Goal: Task Accomplishment & Management: Manage account settings

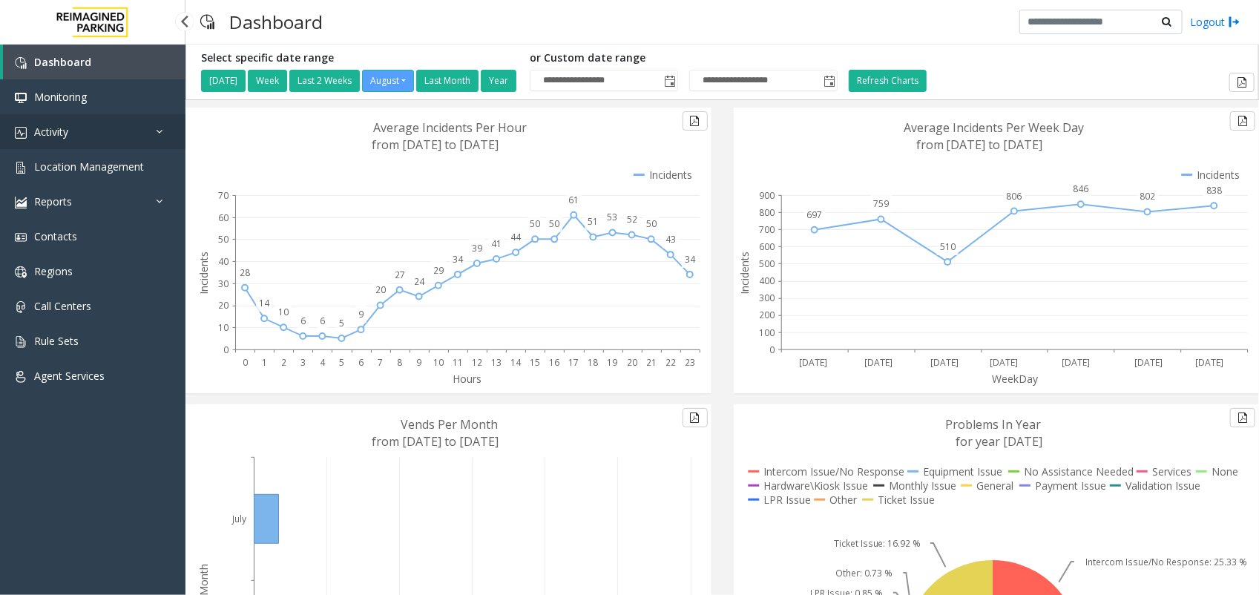
click at [86, 130] on link "Activity" at bounding box center [92, 131] width 185 height 35
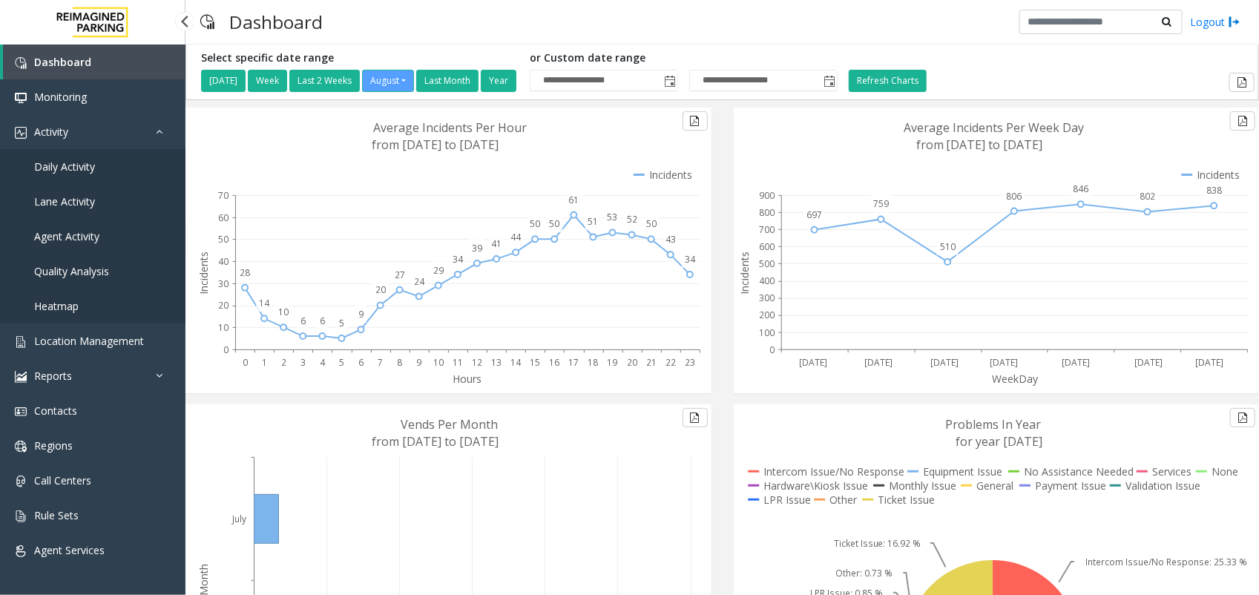
click at [93, 238] on span "Agent Activity" at bounding box center [66, 236] width 65 height 14
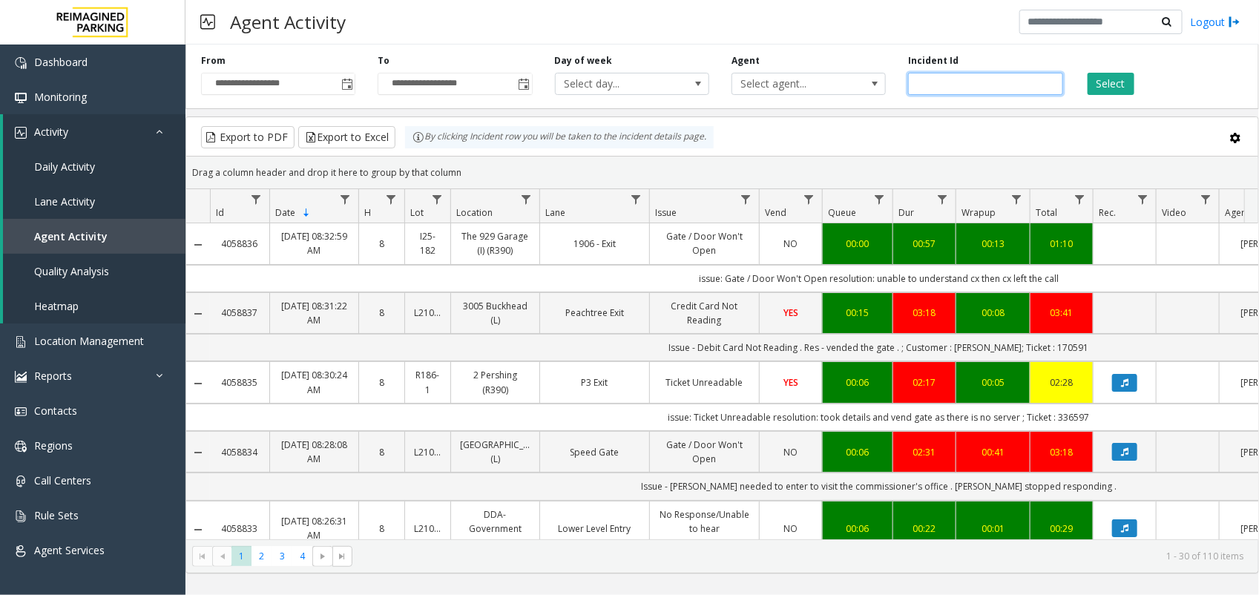
click at [935, 84] on input "number" at bounding box center [985, 84] width 154 height 22
paste input "*******"
type input "*******"
click at [1110, 88] on button "Select" at bounding box center [1110, 84] width 47 height 22
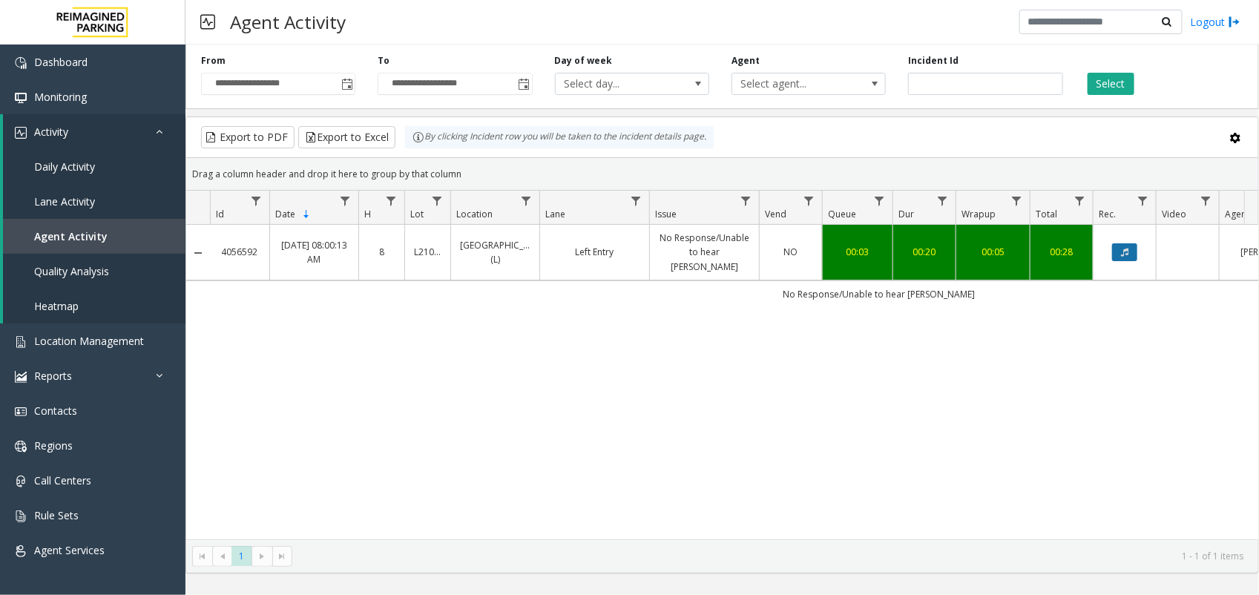
click at [1125, 257] on icon "Data table" at bounding box center [1124, 252] width 7 height 9
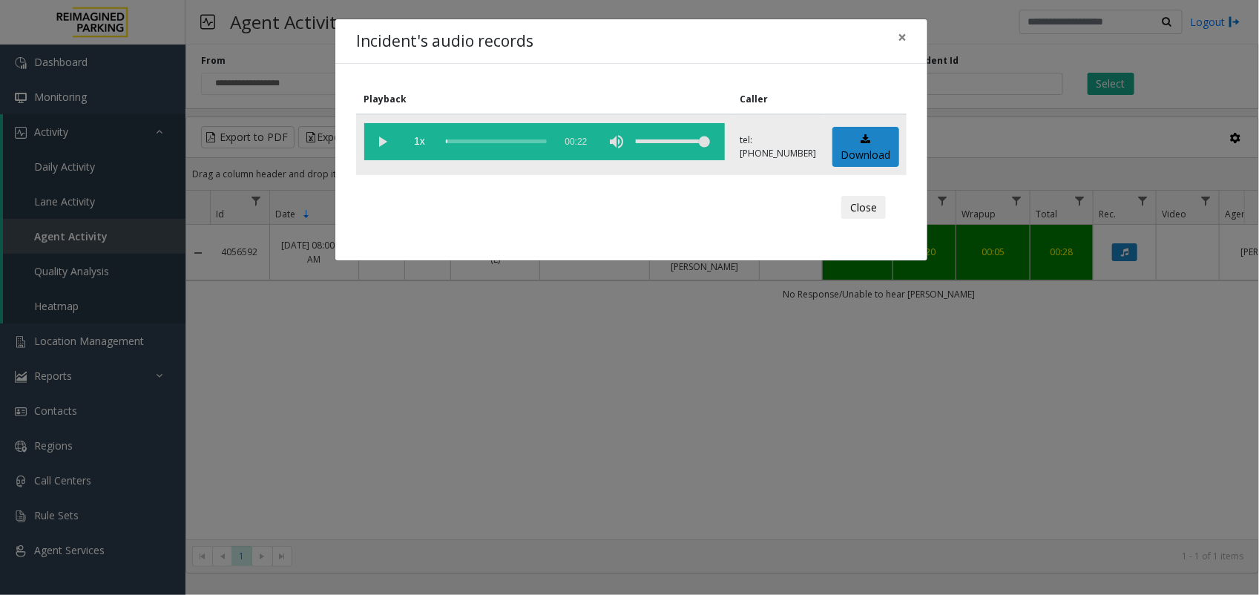
click at [384, 139] on vg-play-pause at bounding box center [382, 141] width 37 height 37
click at [688, 445] on div "Incident's audio records × Playback Caller 1x 00:22 tel:[PHONE_NUMBER] Download…" at bounding box center [629, 297] width 1259 height 595
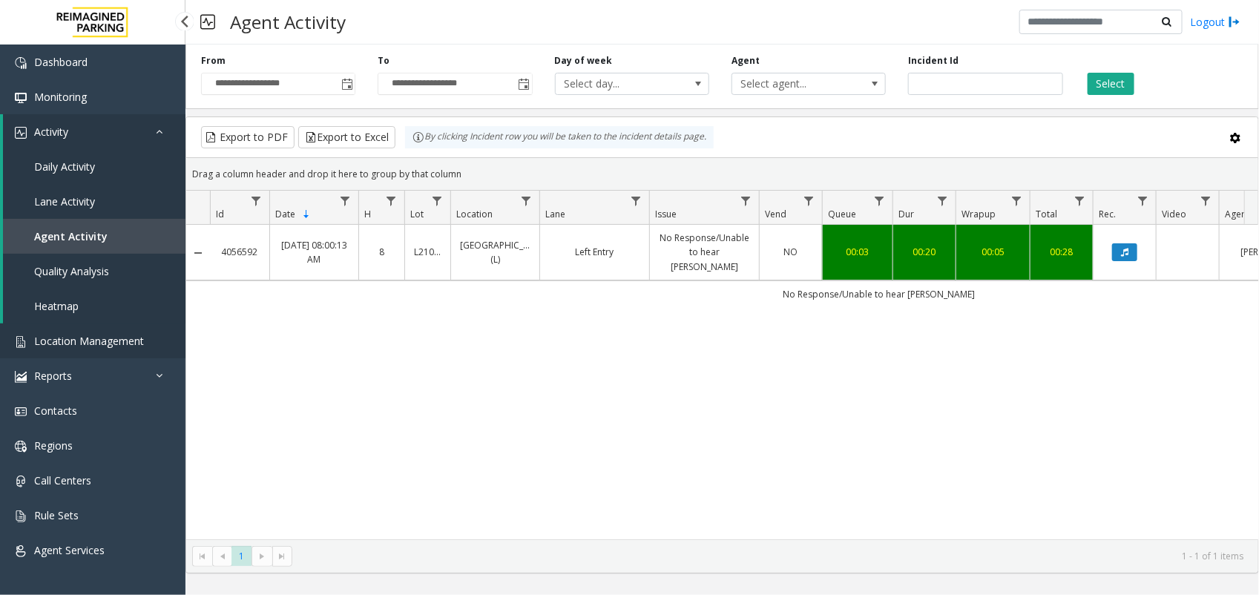
click at [102, 342] on span "Location Management" at bounding box center [89, 341] width 110 height 14
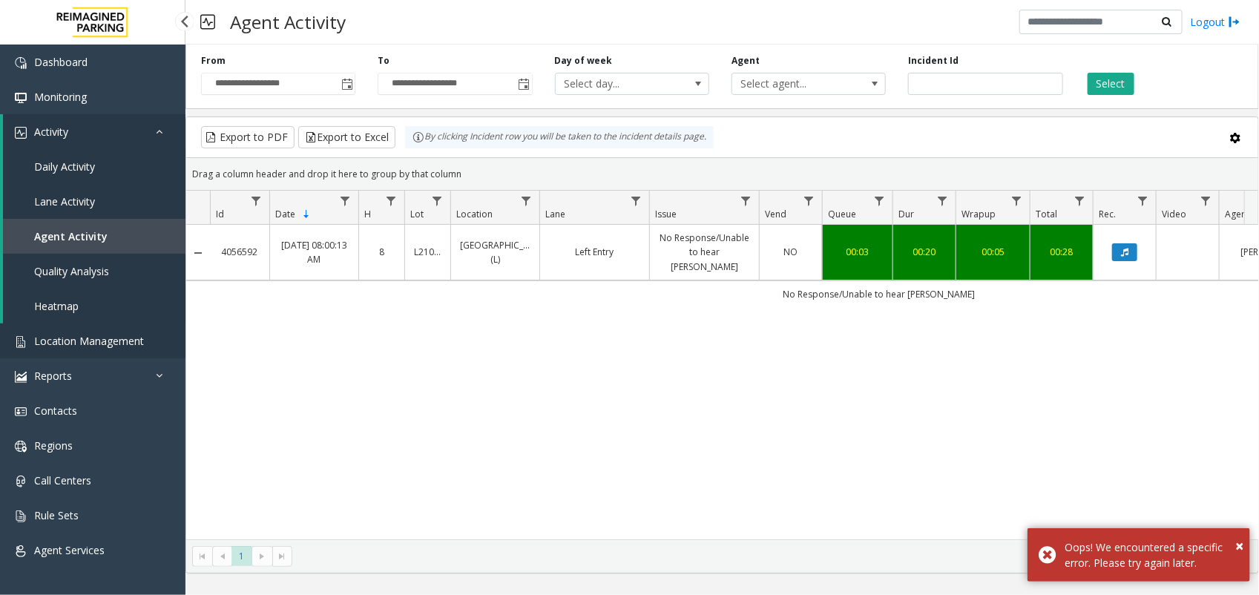
click at [120, 343] on span "Location Management" at bounding box center [89, 341] width 110 height 14
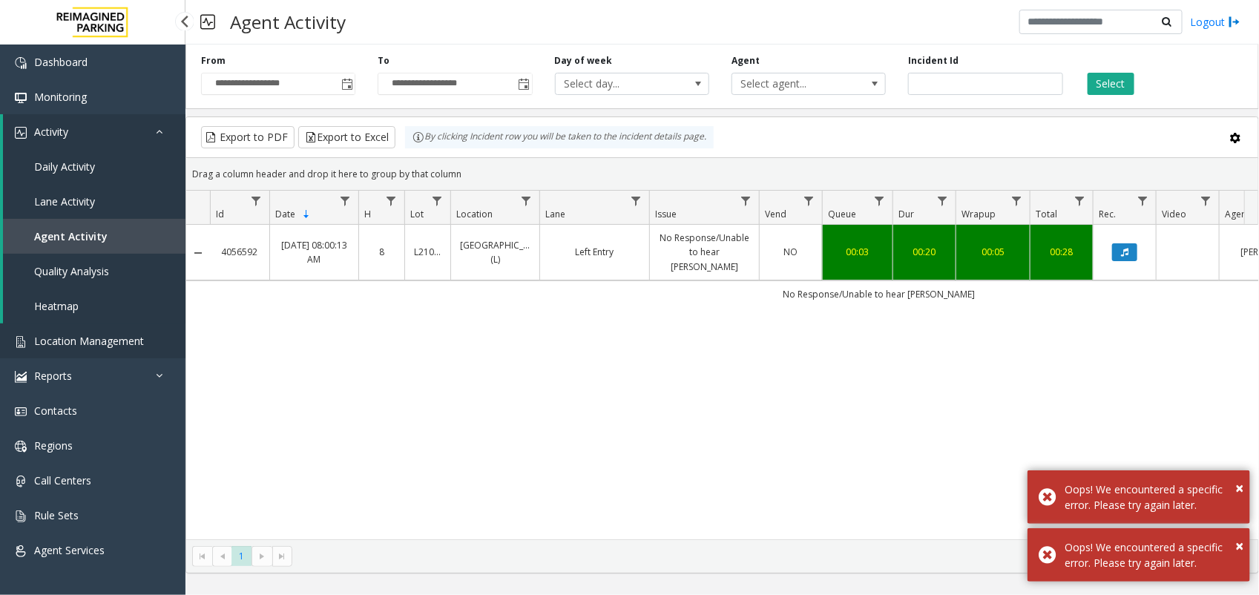
click at [124, 338] on span "Location Management" at bounding box center [89, 341] width 110 height 14
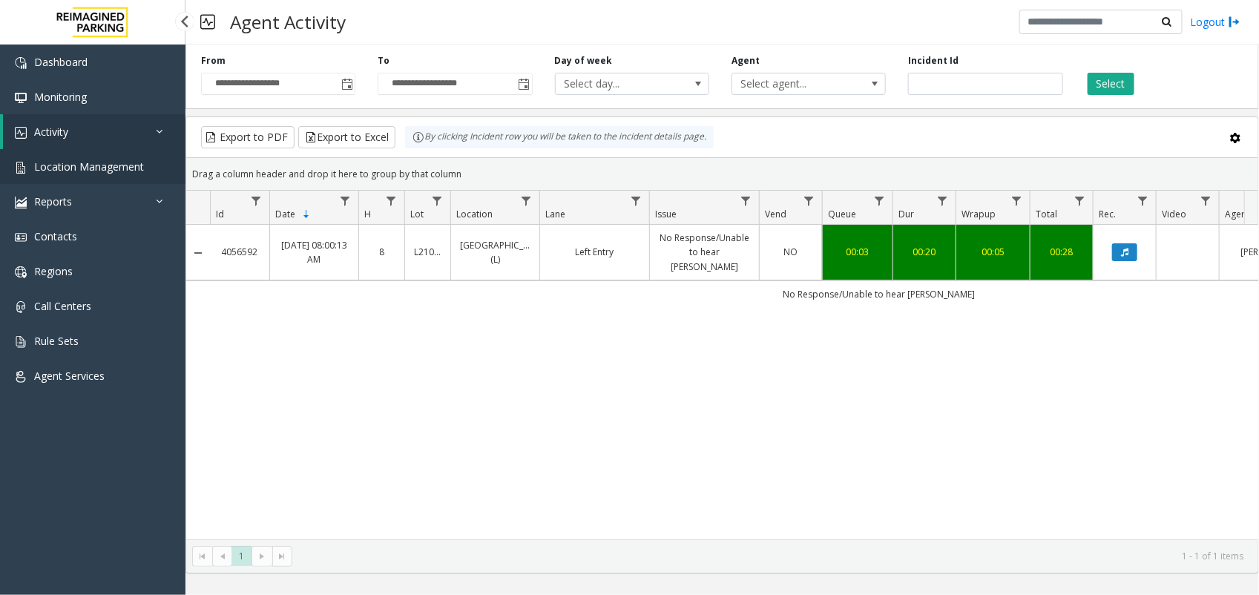
click at [84, 160] on span "Location Management" at bounding box center [89, 166] width 110 height 14
click at [110, 162] on span "Location Management" at bounding box center [89, 166] width 110 height 14
click at [112, 168] on span "Location Management" at bounding box center [89, 166] width 110 height 14
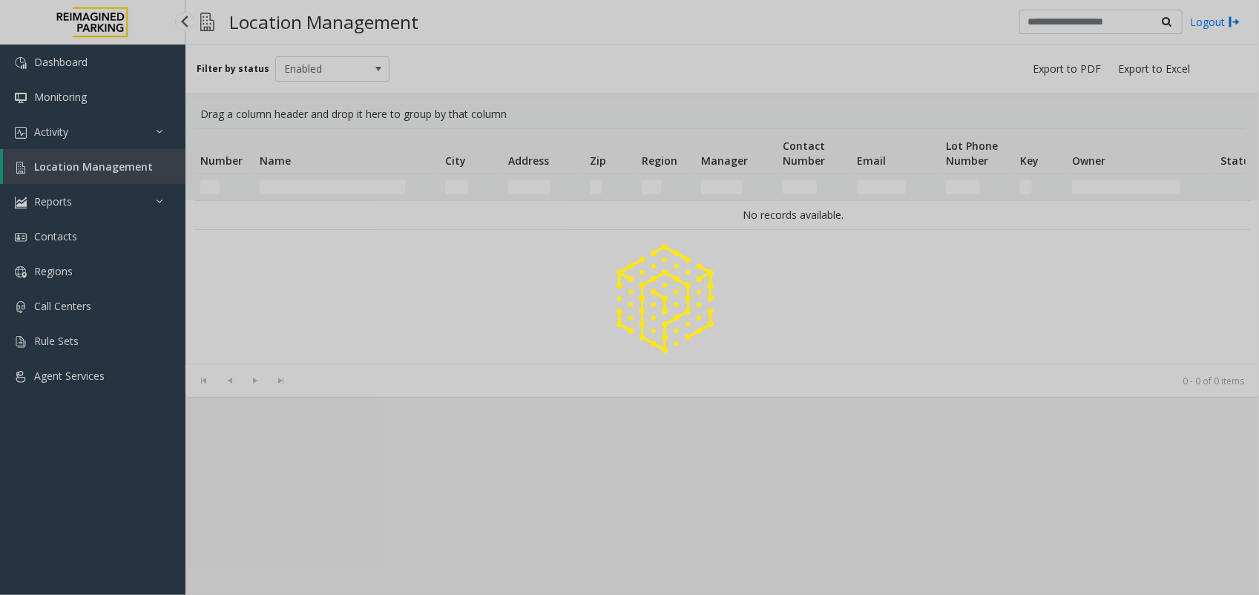
click at [112, 168] on div at bounding box center [629, 297] width 1259 height 595
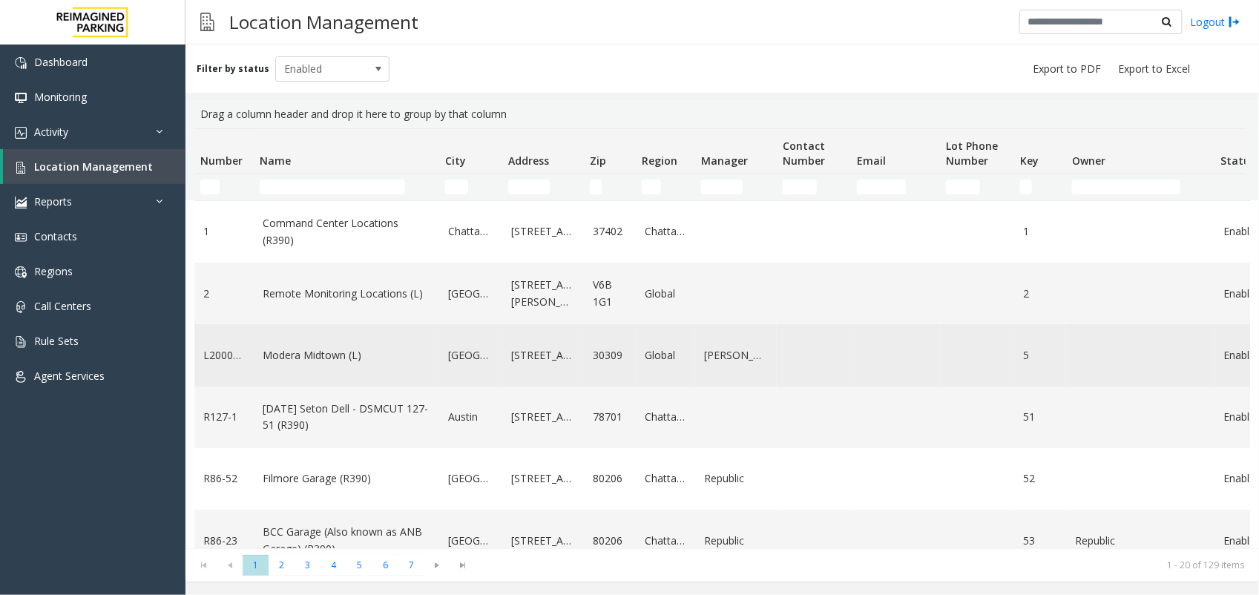
click at [309, 354] on link "Modera Midtown (L)" at bounding box center [347, 355] width 168 height 16
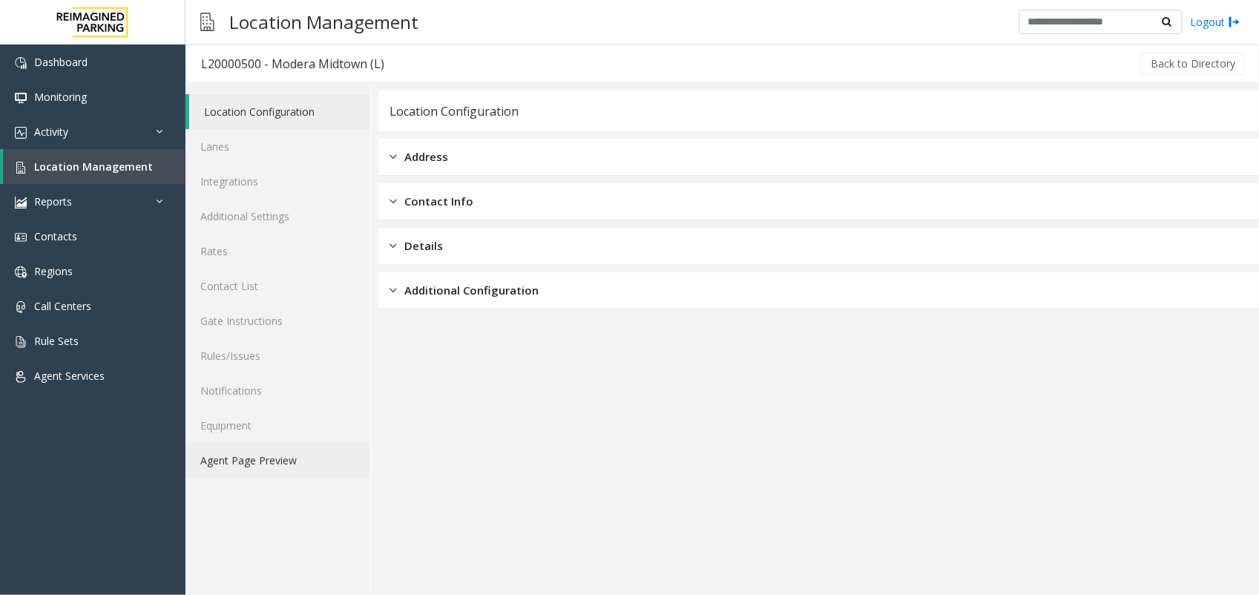
click at [279, 466] on link "Agent Page Preview" at bounding box center [277, 460] width 185 height 35
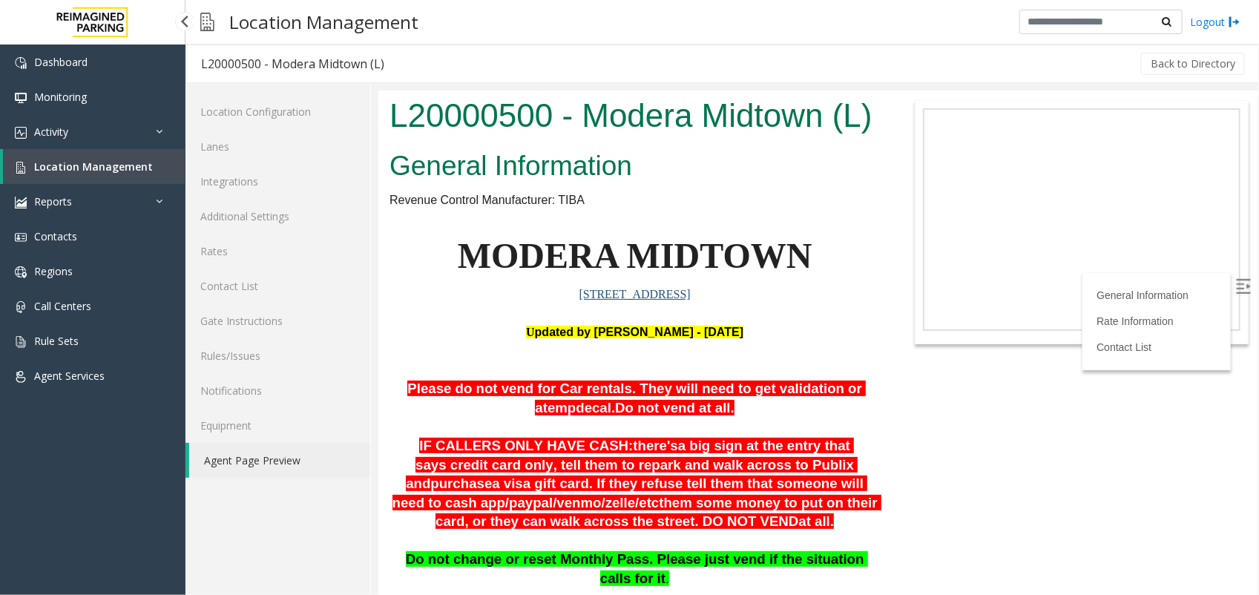
click at [85, 169] on span "Location Management" at bounding box center [93, 166] width 119 height 14
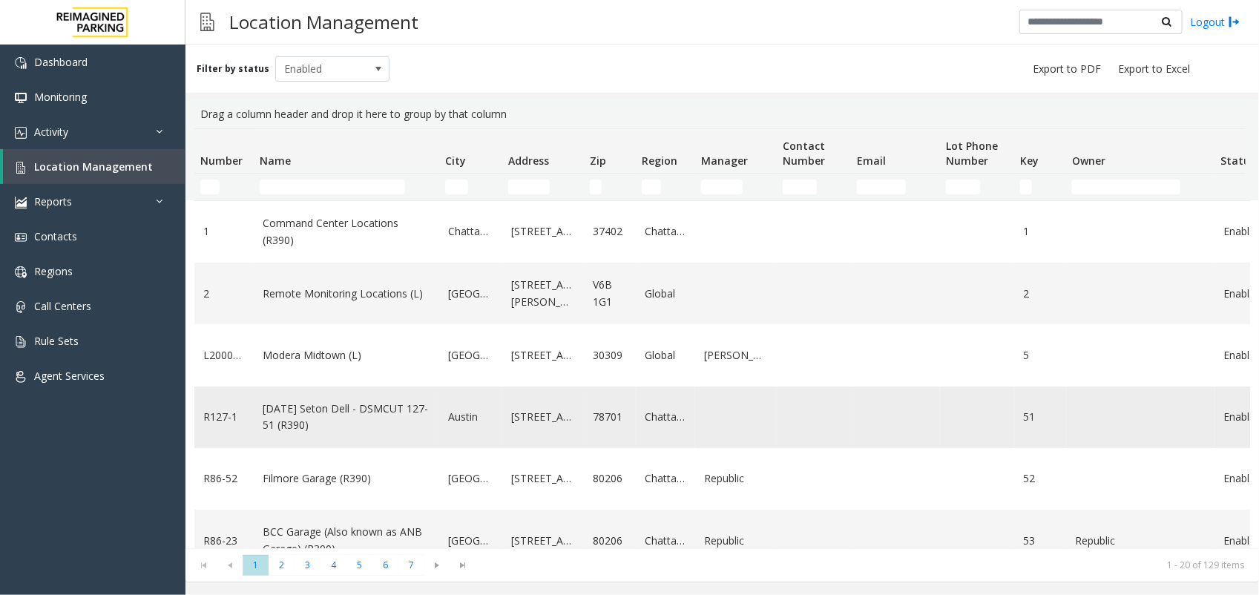
click at [332, 404] on link "[DATE] Seton Dell - DSMCUT 127-51 (R390)" at bounding box center [347, 417] width 168 height 33
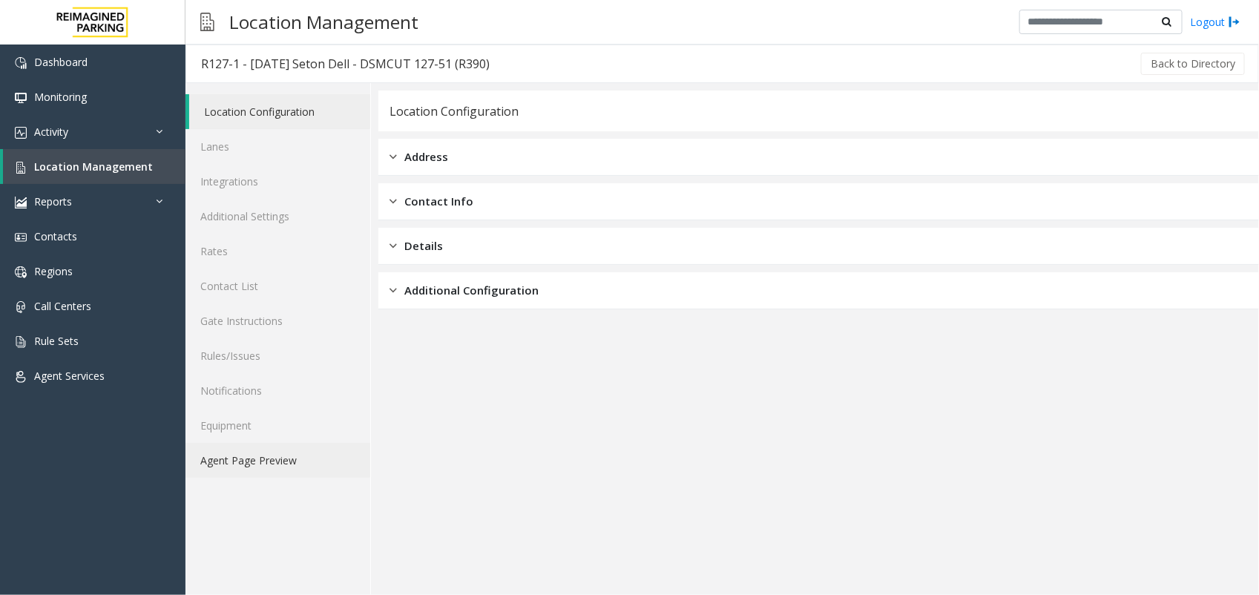
click at [316, 451] on link "Agent Page Preview" at bounding box center [277, 460] width 185 height 35
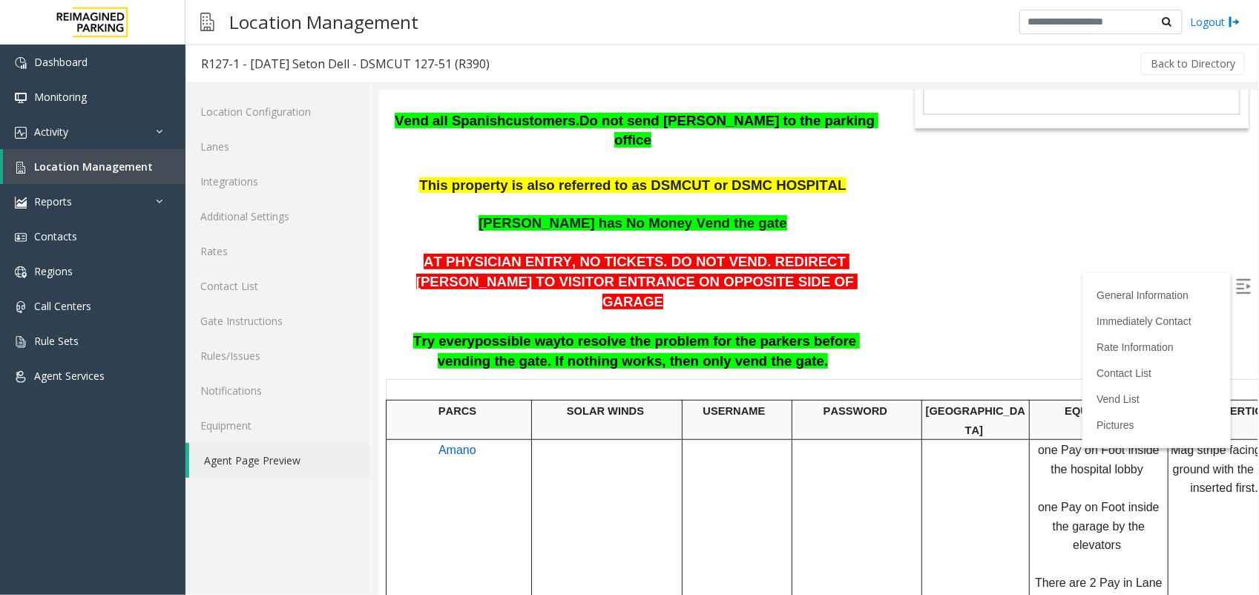
scroll to position [278, 0]
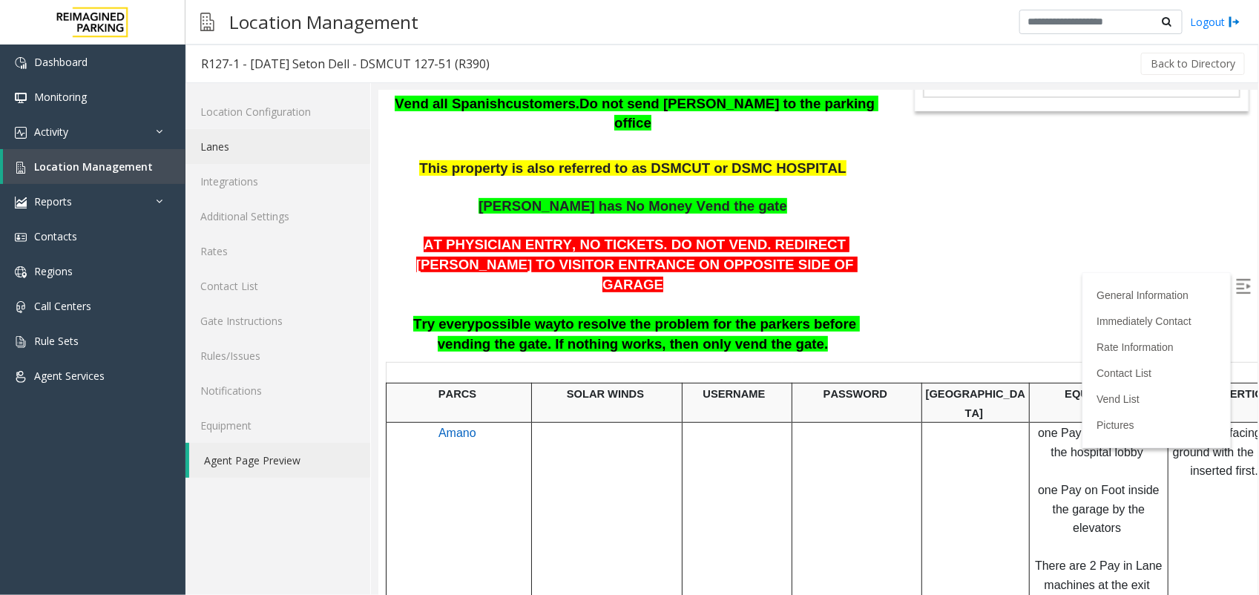
click at [212, 149] on link "Lanes" at bounding box center [277, 146] width 185 height 35
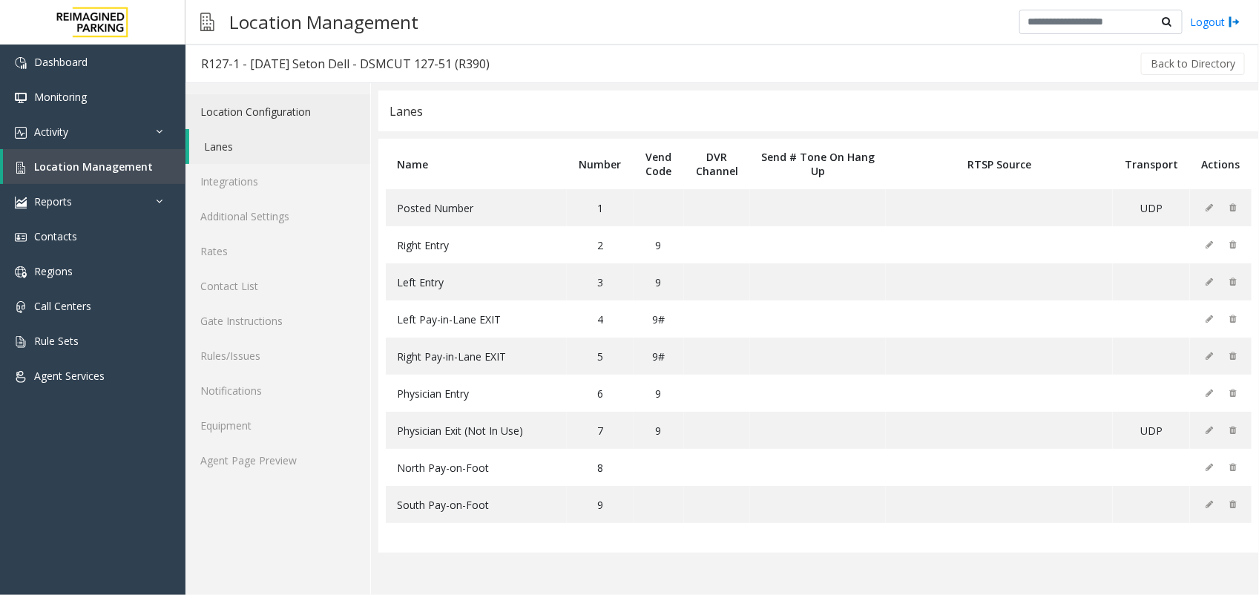
click at [286, 115] on link "Location Configuration" at bounding box center [277, 111] width 185 height 35
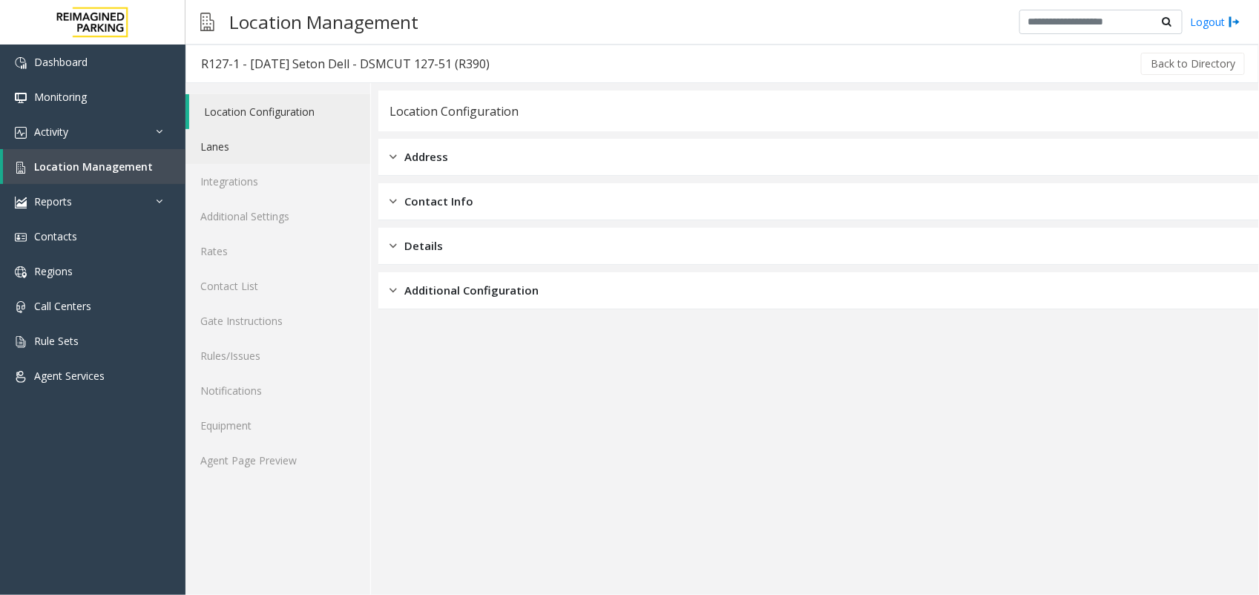
click at [291, 154] on link "Lanes" at bounding box center [277, 146] width 185 height 35
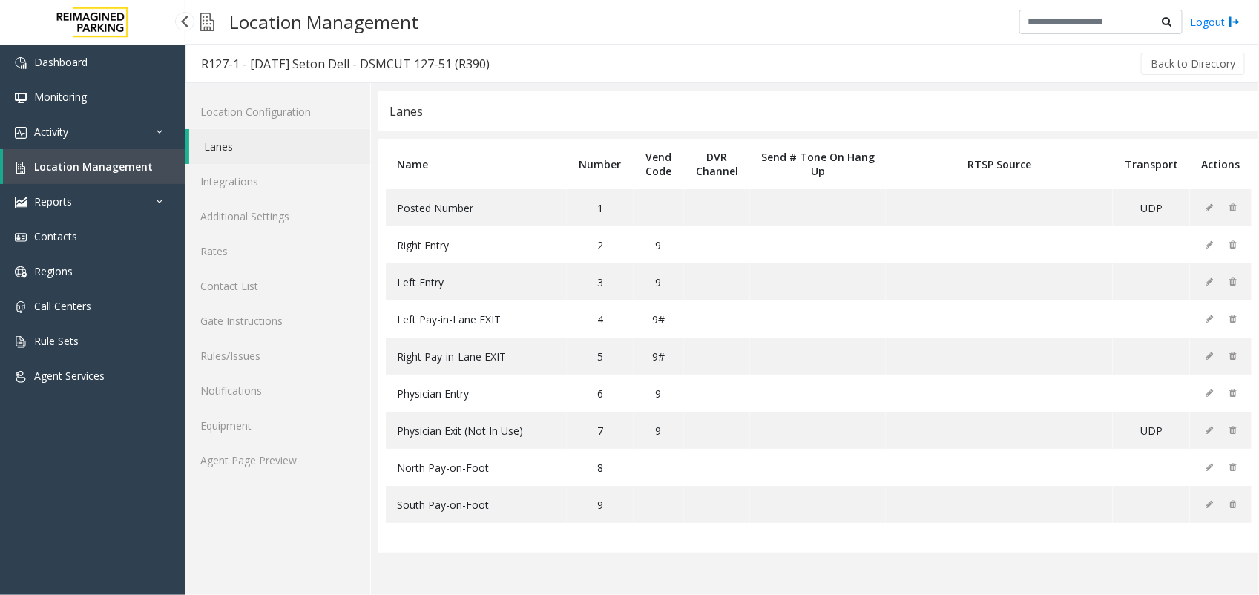
click at [93, 168] on span "Location Management" at bounding box center [93, 166] width 119 height 14
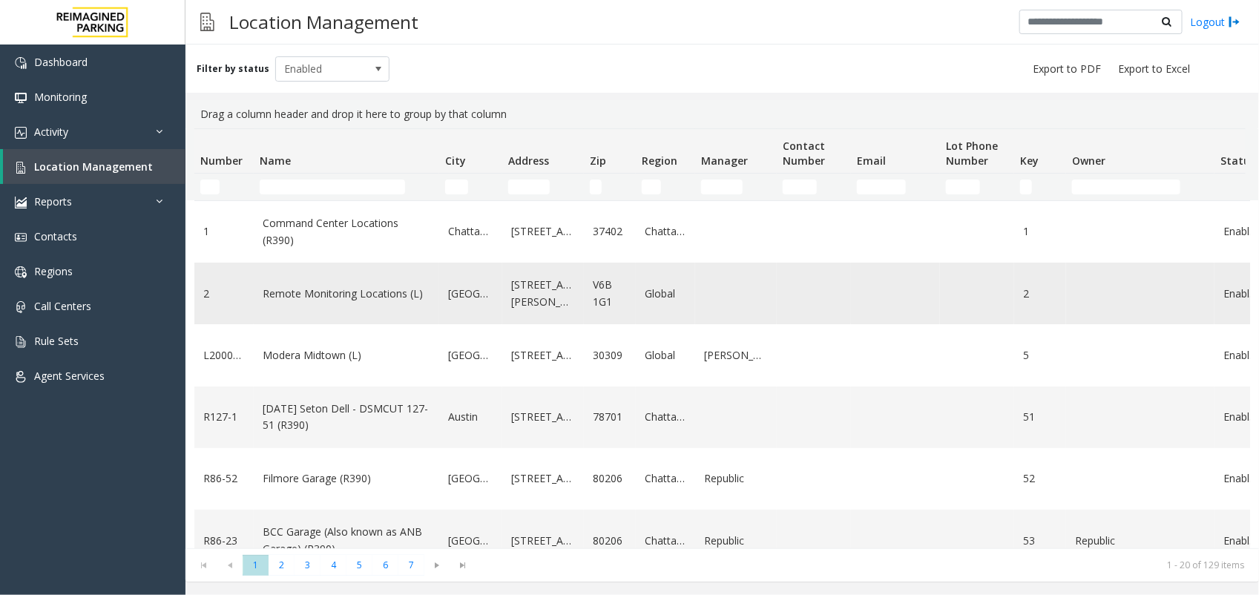
click at [343, 305] on td "Remote Monitoring Locations (L)" at bounding box center [346, 294] width 185 height 62
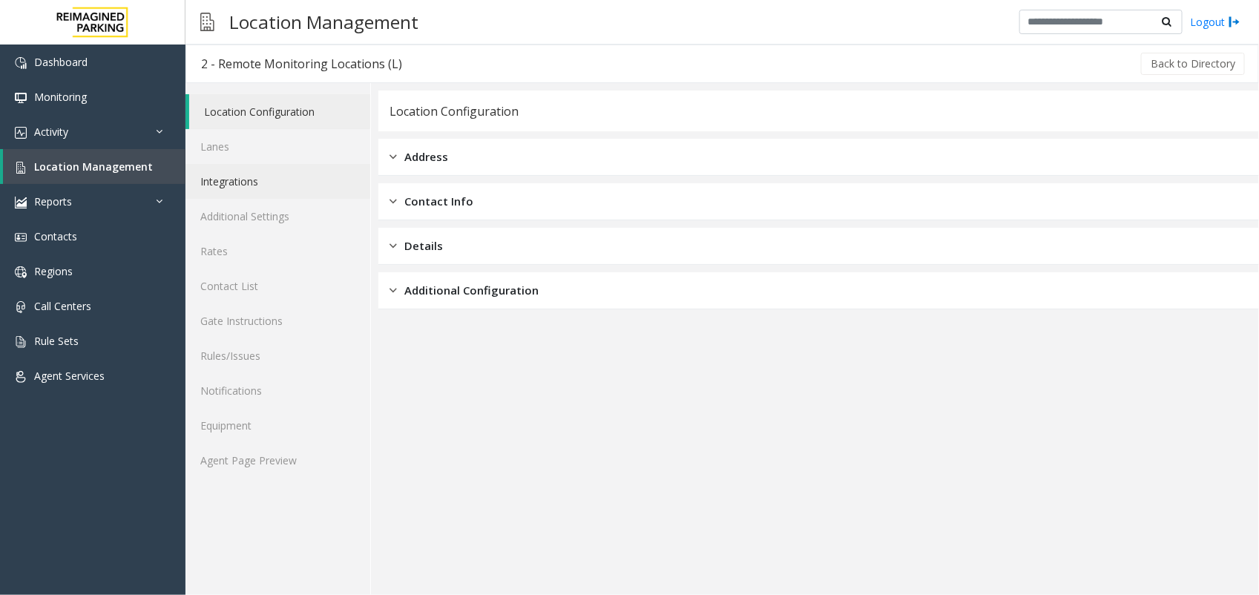
click at [232, 178] on link "Integrations" at bounding box center [277, 181] width 185 height 35
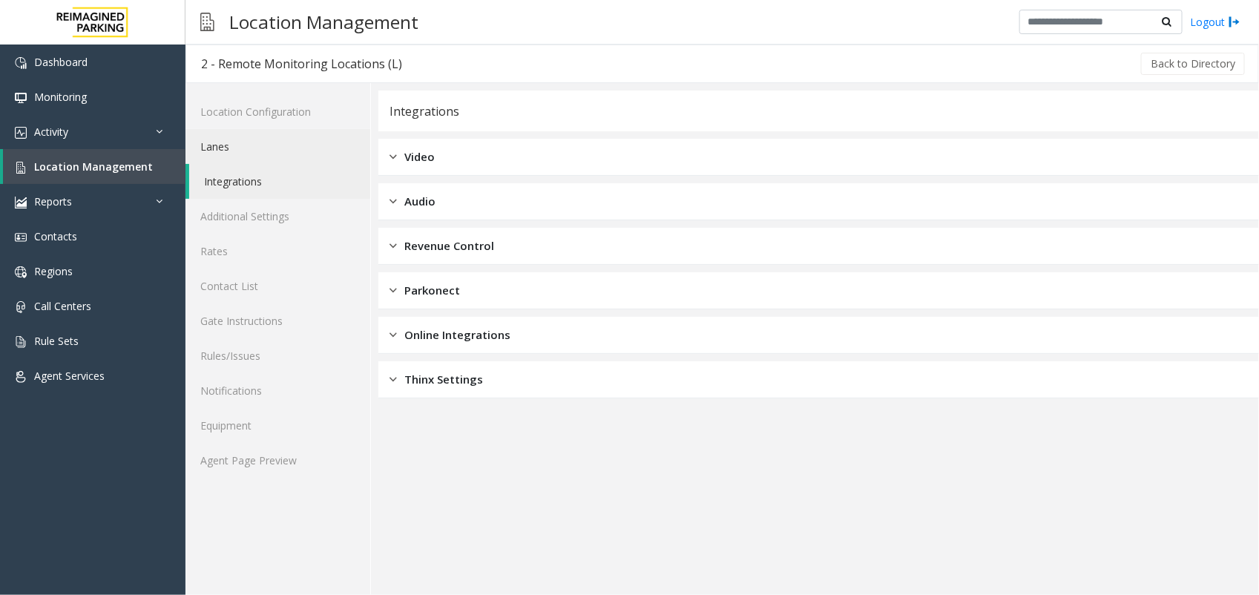
click at [237, 153] on link "Lanes" at bounding box center [277, 146] width 185 height 35
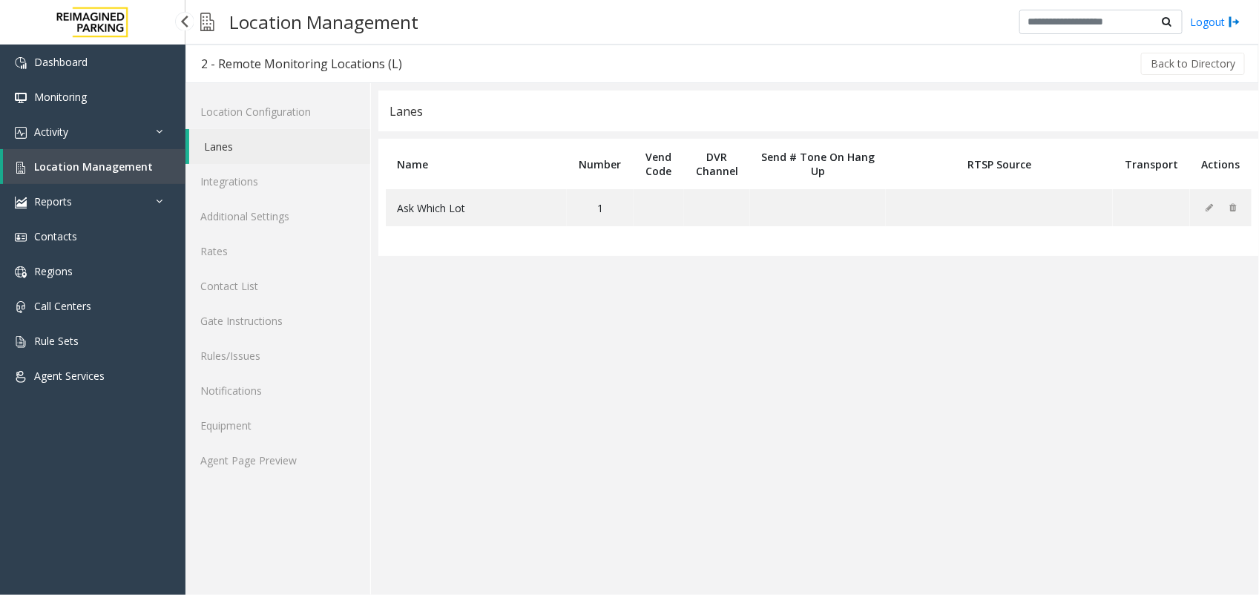
click at [105, 169] on span "Location Management" at bounding box center [93, 166] width 119 height 14
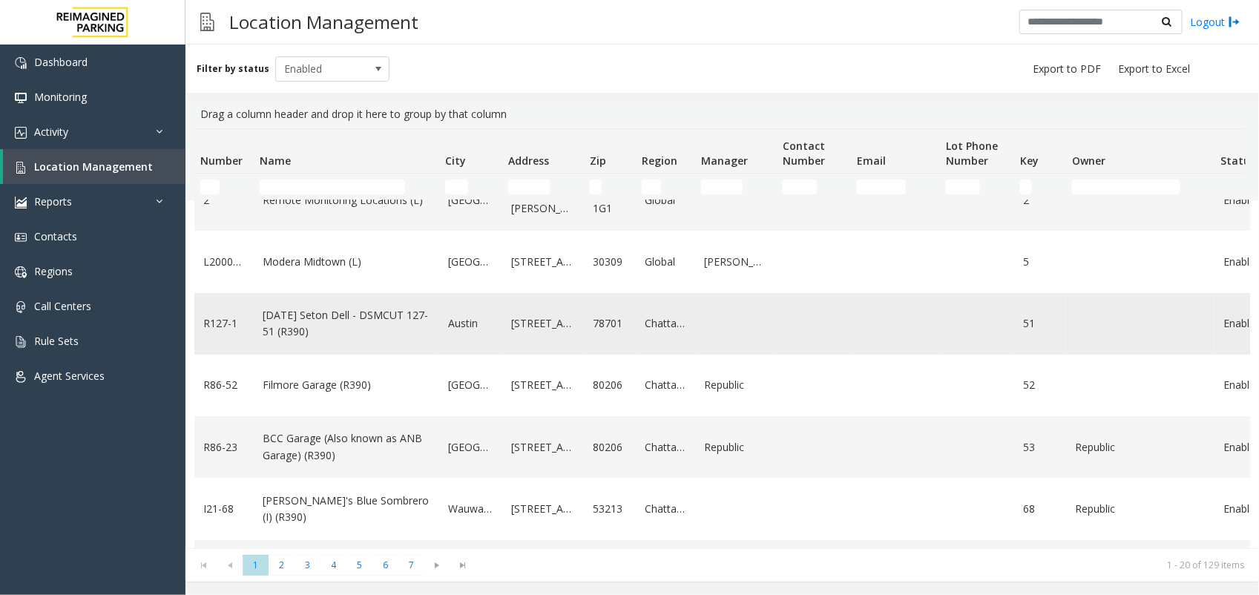
scroll to position [93, 0]
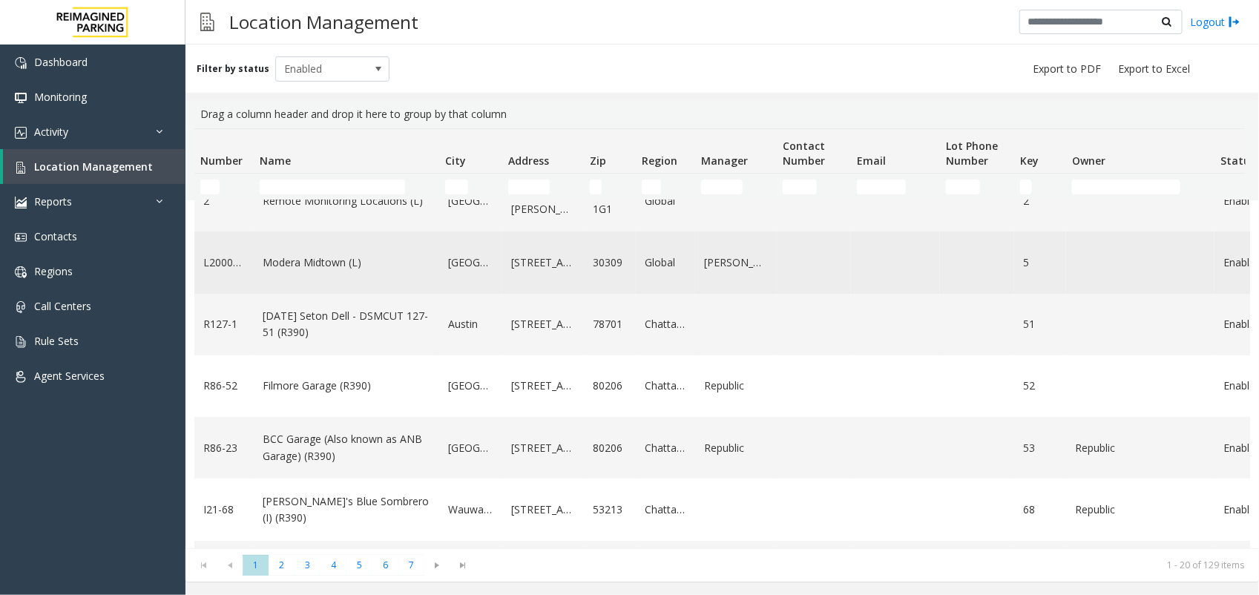
click at [332, 258] on link "Modera Midtown (L)" at bounding box center [347, 262] width 168 height 16
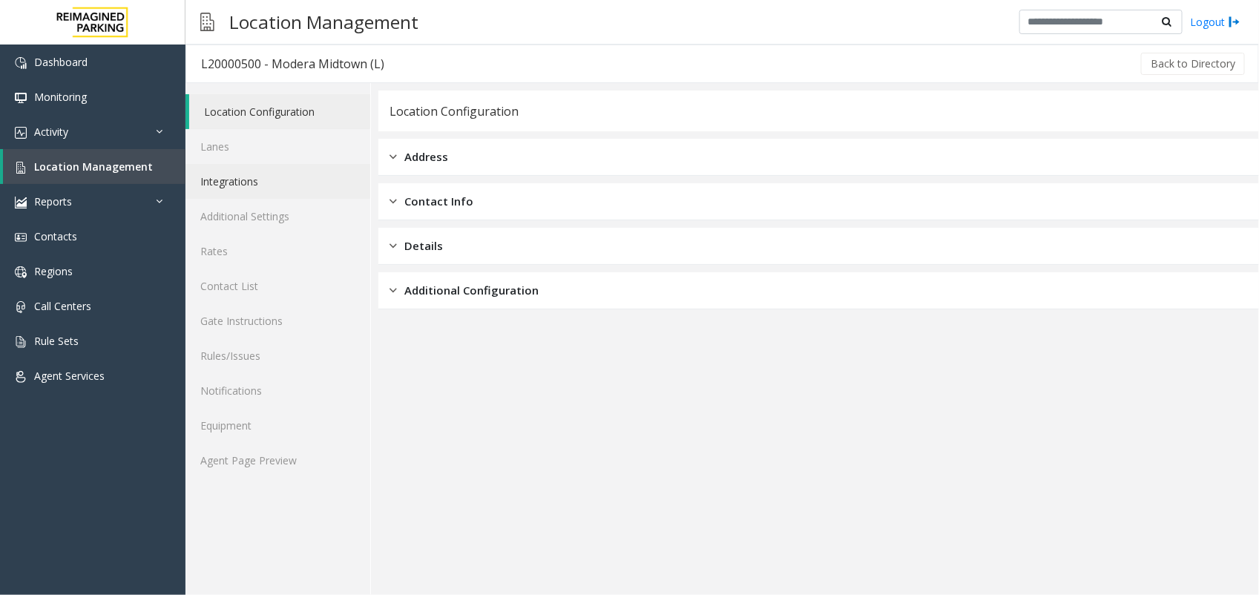
click at [271, 189] on link "Integrations" at bounding box center [277, 181] width 185 height 35
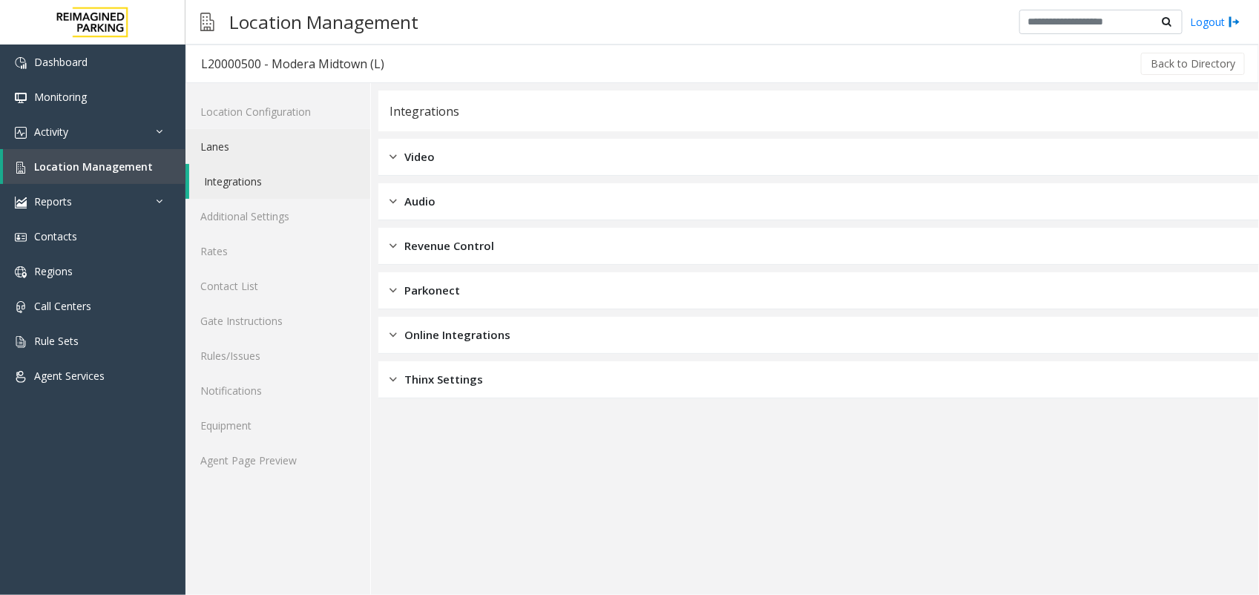
click at [257, 141] on link "Lanes" at bounding box center [277, 146] width 185 height 35
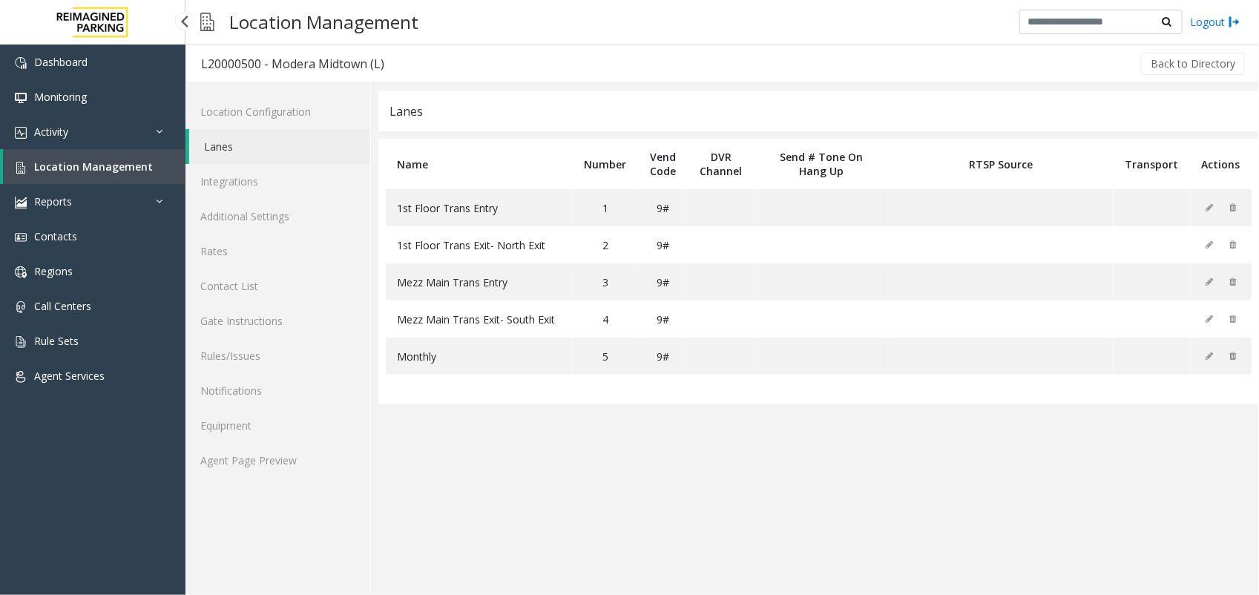
click at [69, 168] on span "Location Management" at bounding box center [93, 166] width 119 height 14
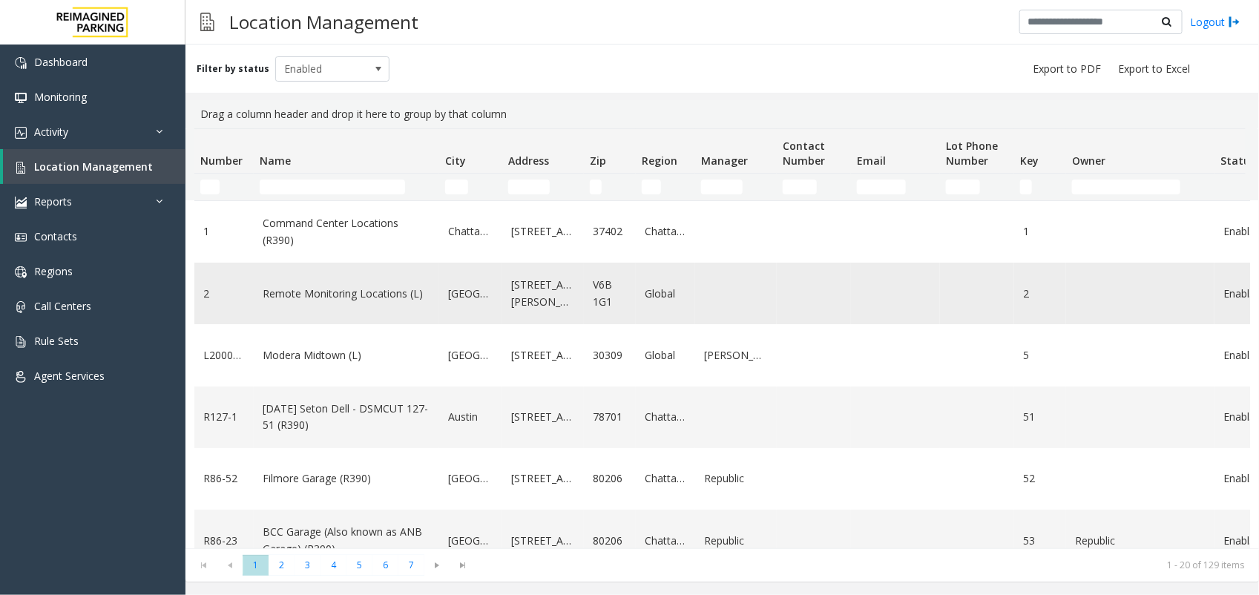
click at [340, 293] on link "Remote Monitoring Locations (L)" at bounding box center [347, 294] width 168 height 16
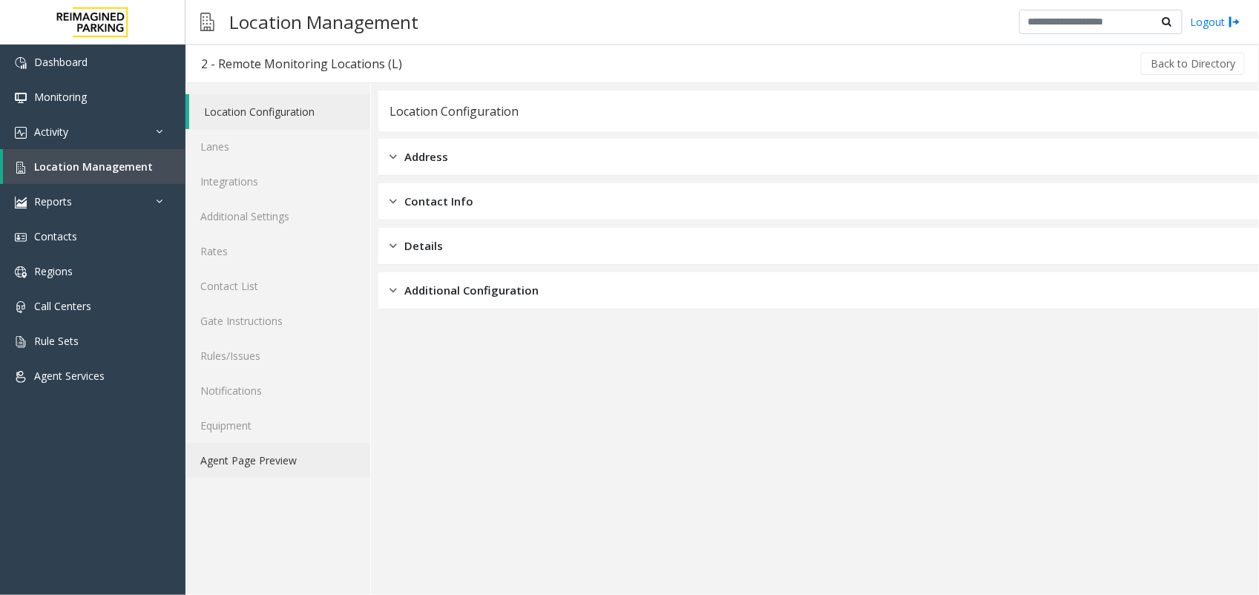
click at [290, 458] on link "Agent Page Preview" at bounding box center [277, 460] width 185 height 35
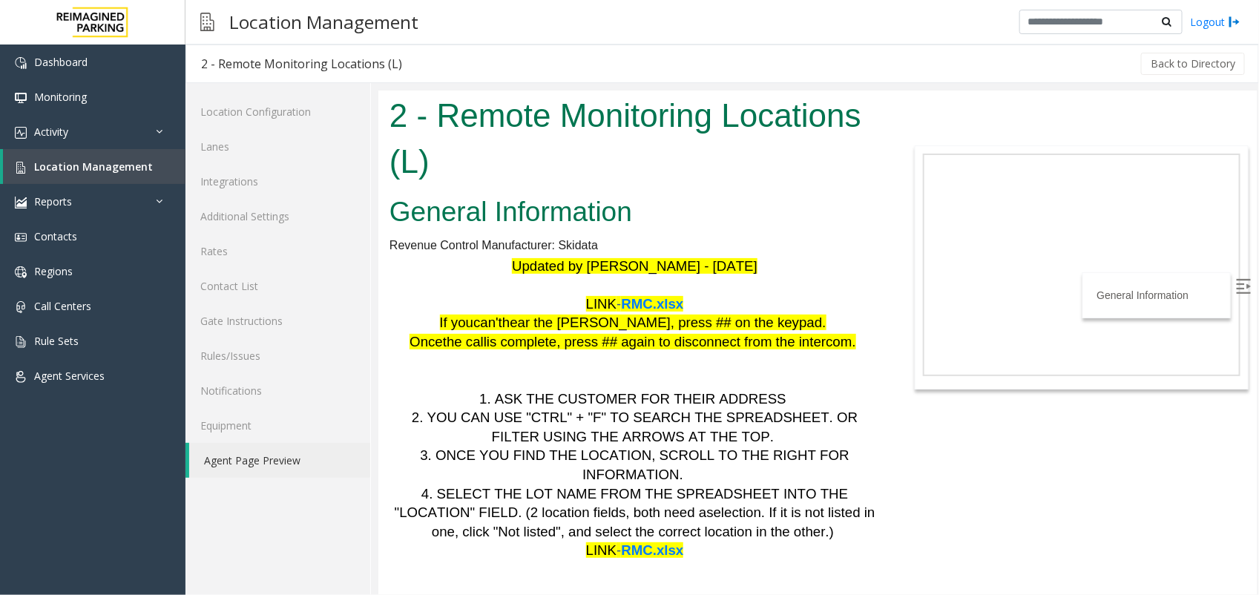
click at [648, 305] on span "RMC.xlsx" at bounding box center [651, 303] width 62 height 16
click at [228, 147] on link "Lanes" at bounding box center [277, 146] width 185 height 35
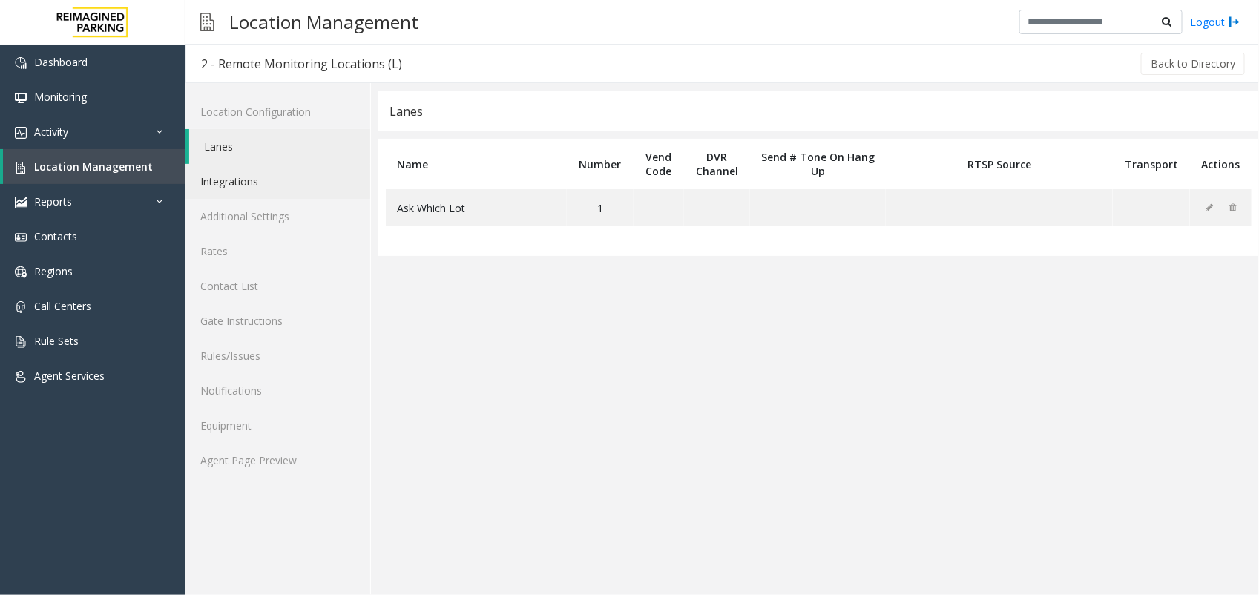
click at [242, 179] on link "Integrations" at bounding box center [277, 181] width 185 height 35
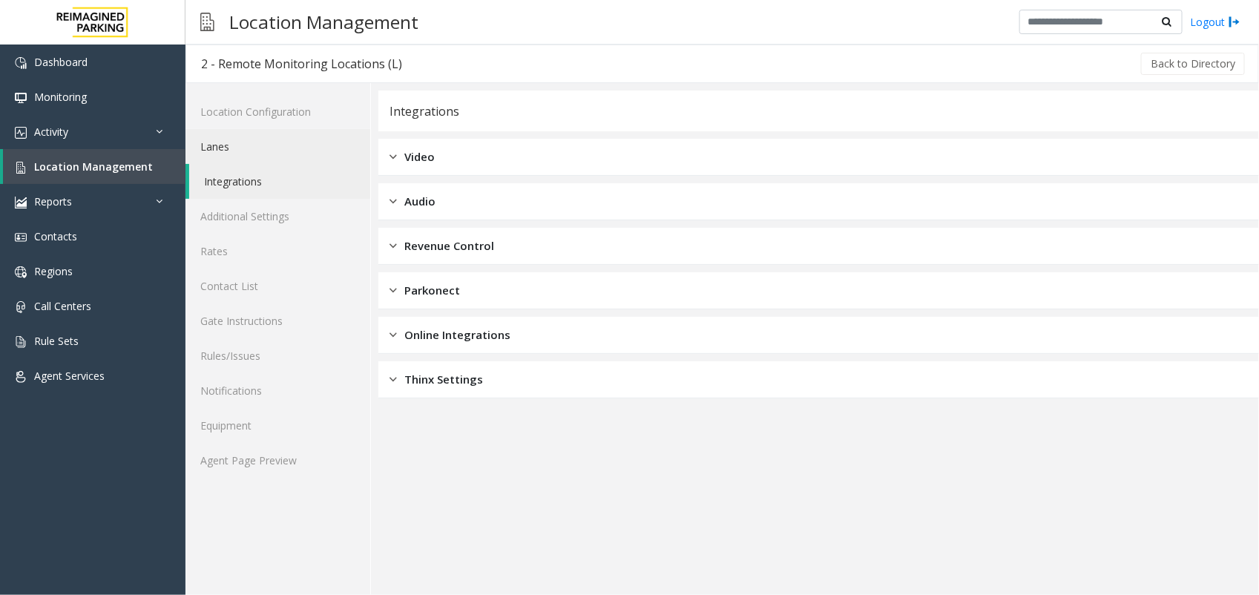
click at [271, 150] on link "Lanes" at bounding box center [277, 146] width 185 height 35
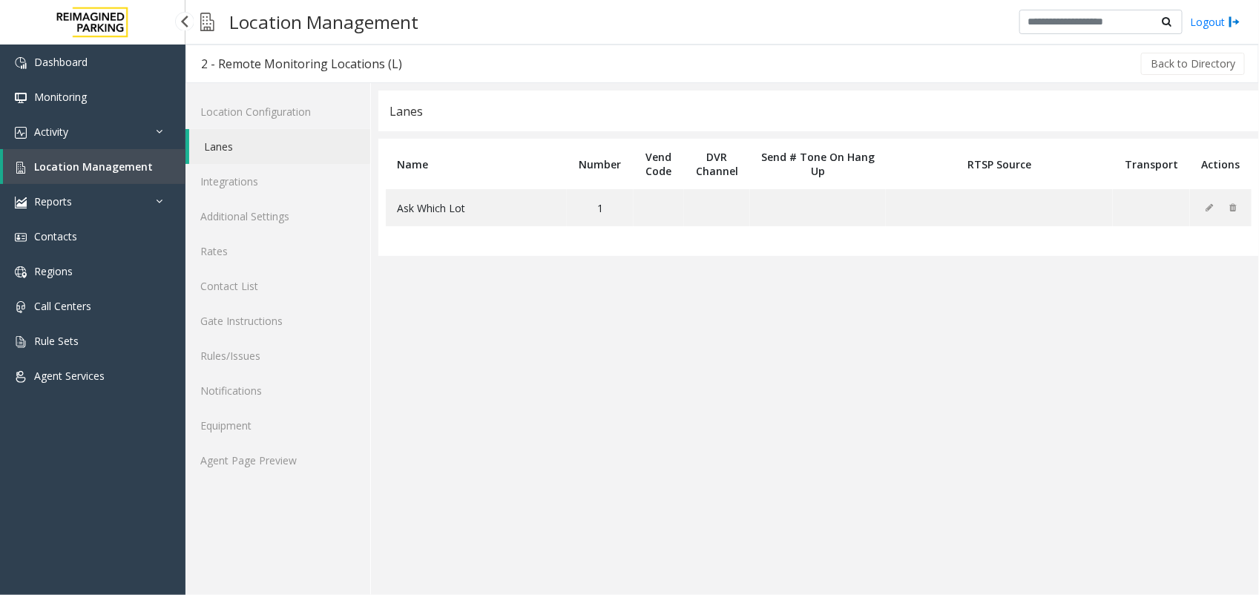
click at [119, 171] on span "Location Management" at bounding box center [93, 166] width 119 height 14
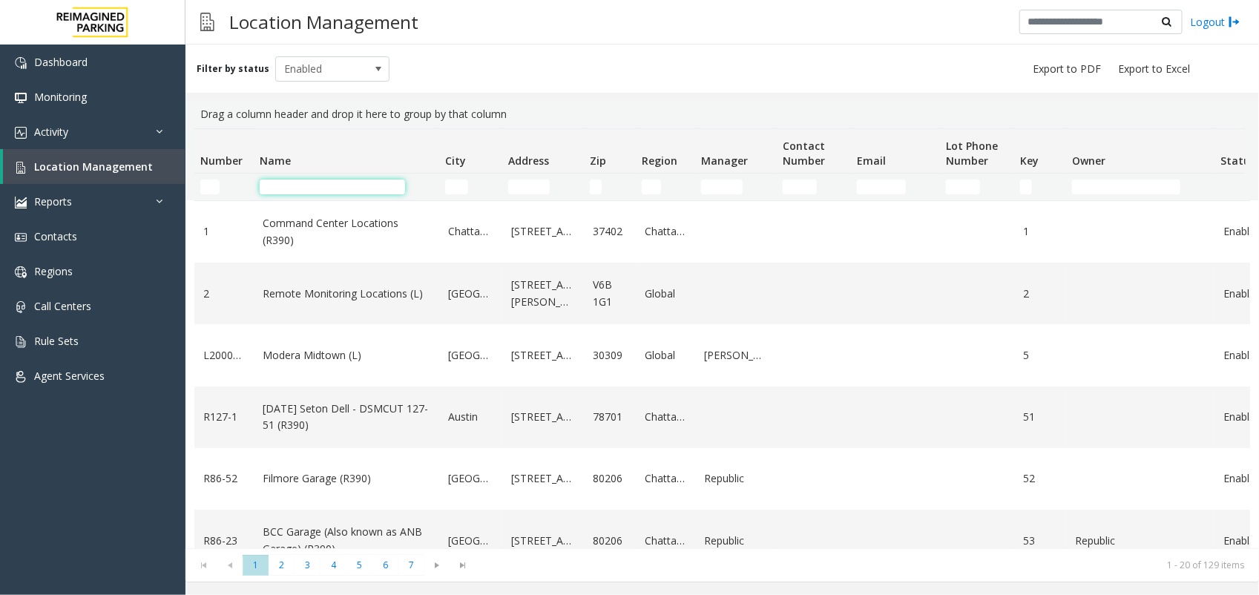
click at [312, 188] on input "Name Filter" at bounding box center [332, 187] width 145 height 15
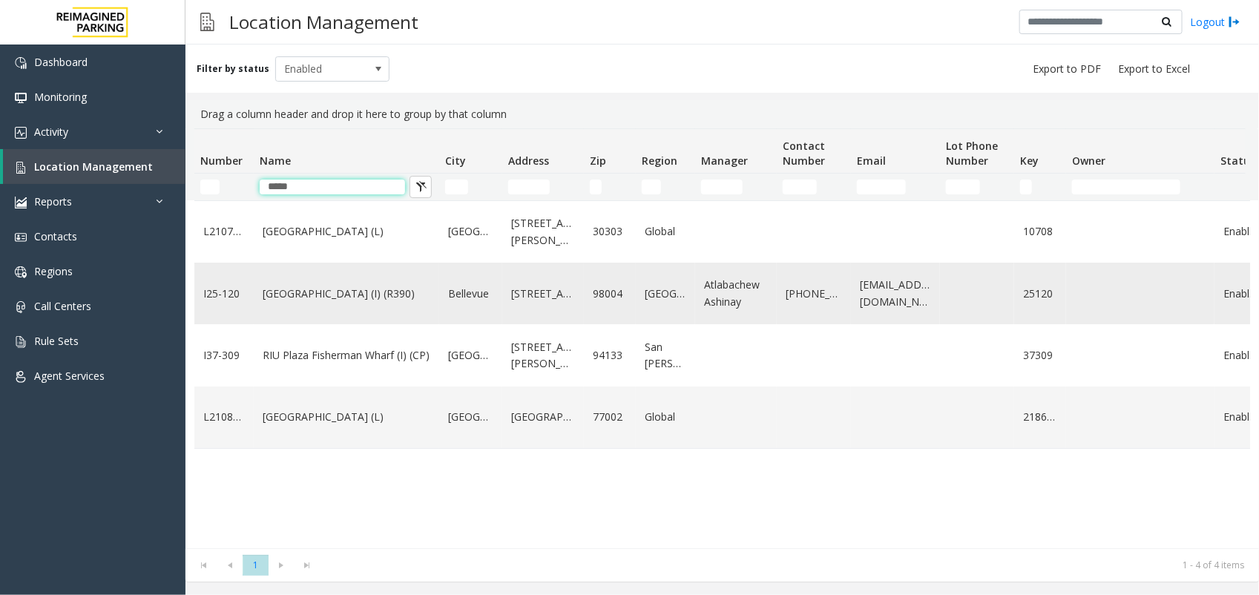
type input "*****"
click at [287, 294] on link "Plaza East Garage (I) (R390)" at bounding box center [347, 294] width 168 height 16
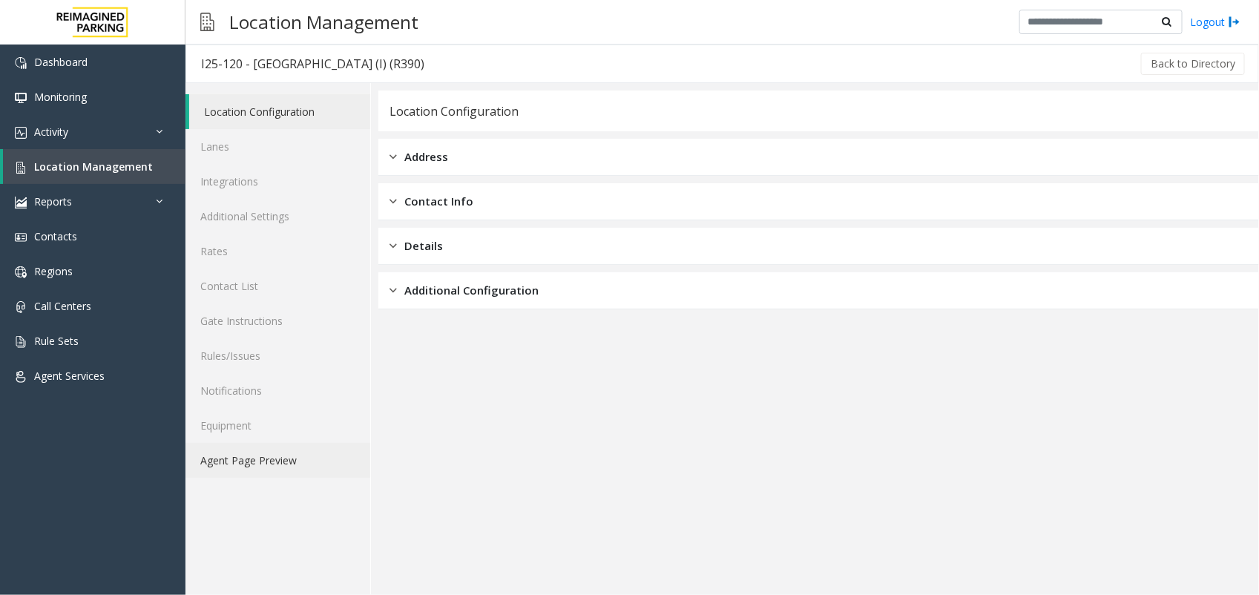
click at [282, 461] on link "Agent Page Preview" at bounding box center [277, 460] width 185 height 35
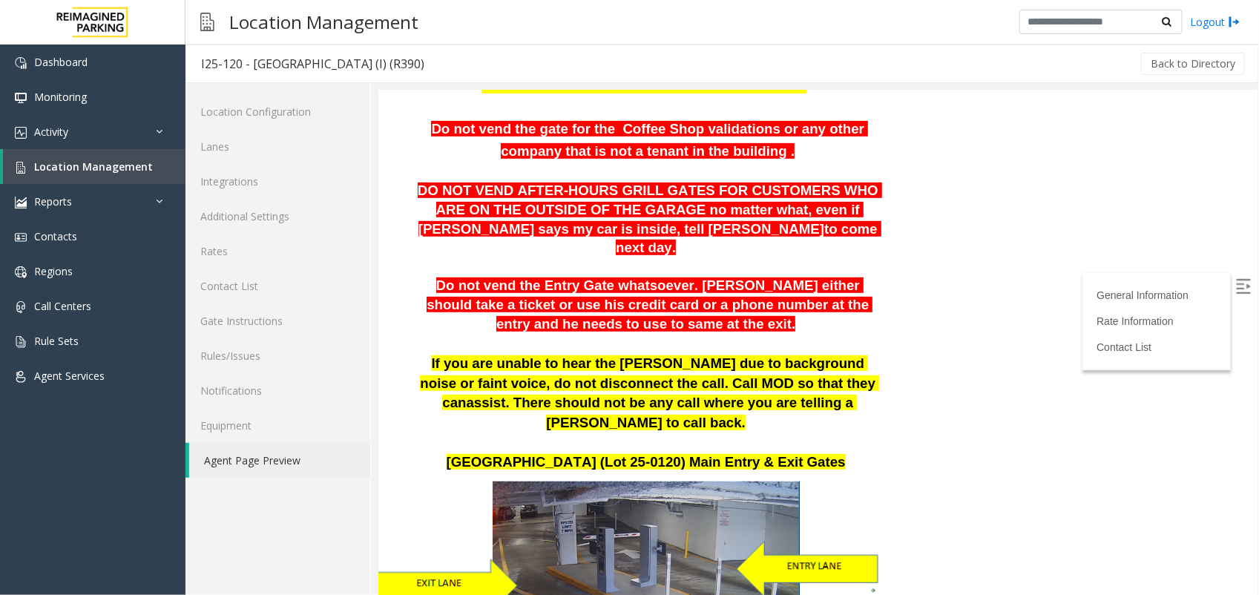
scroll to position [371, 0]
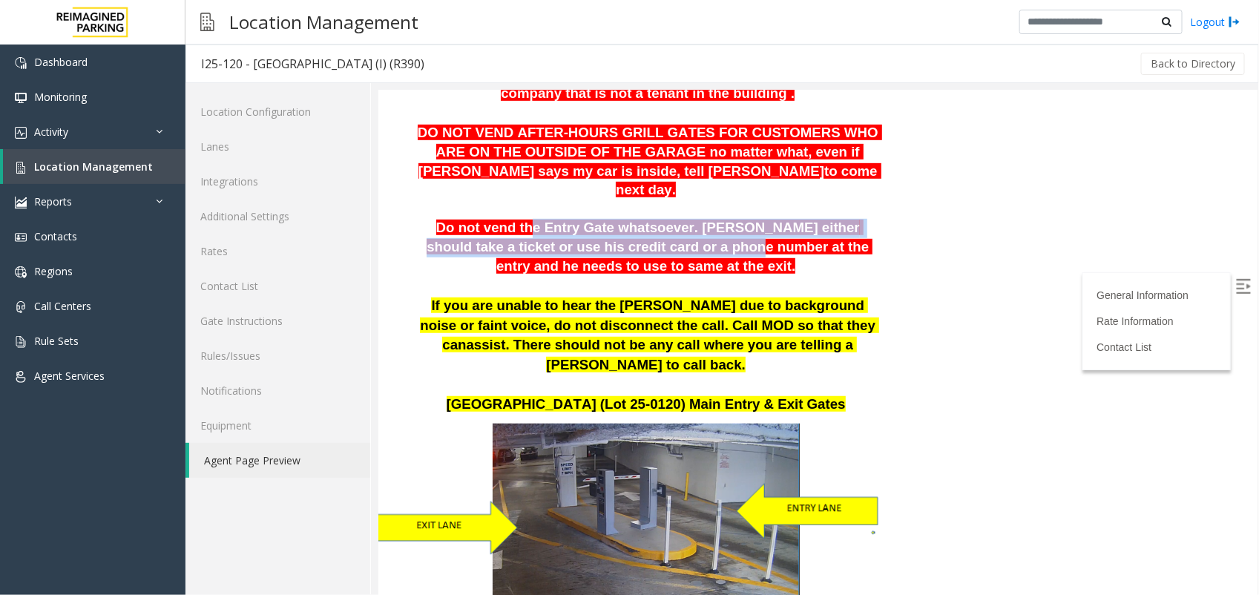
drag, startPoint x: 509, startPoint y: 212, endPoint x: 628, endPoint y: 231, distance: 120.9
click at [628, 231] on span "Do not vend the Entry Gate whatsoever. Parker either should take a ticket or us…" at bounding box center [649, 245] width 446 height 53
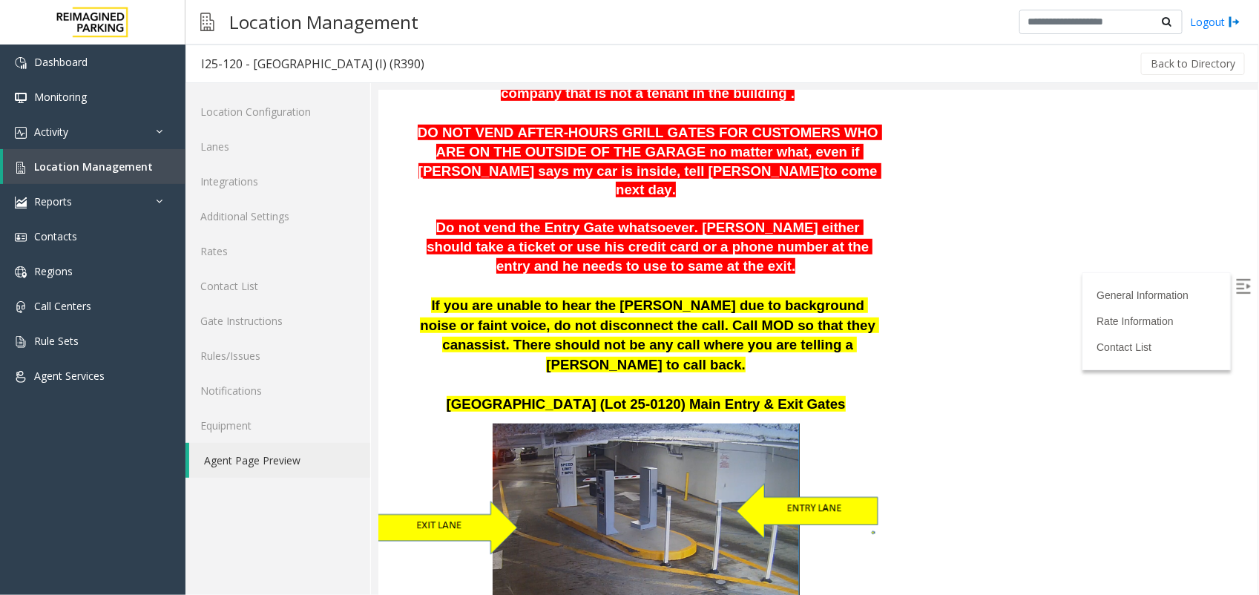
drag, startPoint x: 628, startPoint y: 231, endPoint x: 700, endPoint y: 254, distance: 75.5
click at [700, 254] on p "Do not vend the Entry Gate whatsoever. Parker either should take a ticket or us…" at bounding box center [647, 246] width 464 height 57
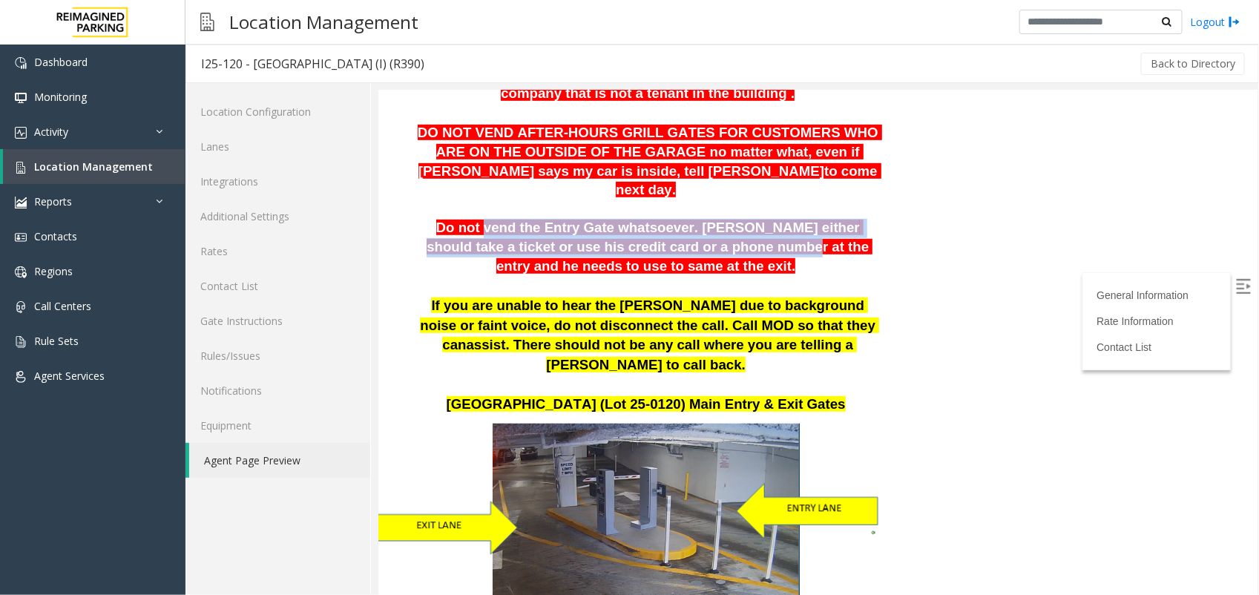
drag, startPoint x: 464, startPoint y: 200, endPoint x: 665, endPoint y: 234, distance: 203.3
click at [665, 234] on p "Do not vend the Entry Gate whatsoever. Parker either should take a ticket or us…" at bounding box center [647, 246] width 464 height 57
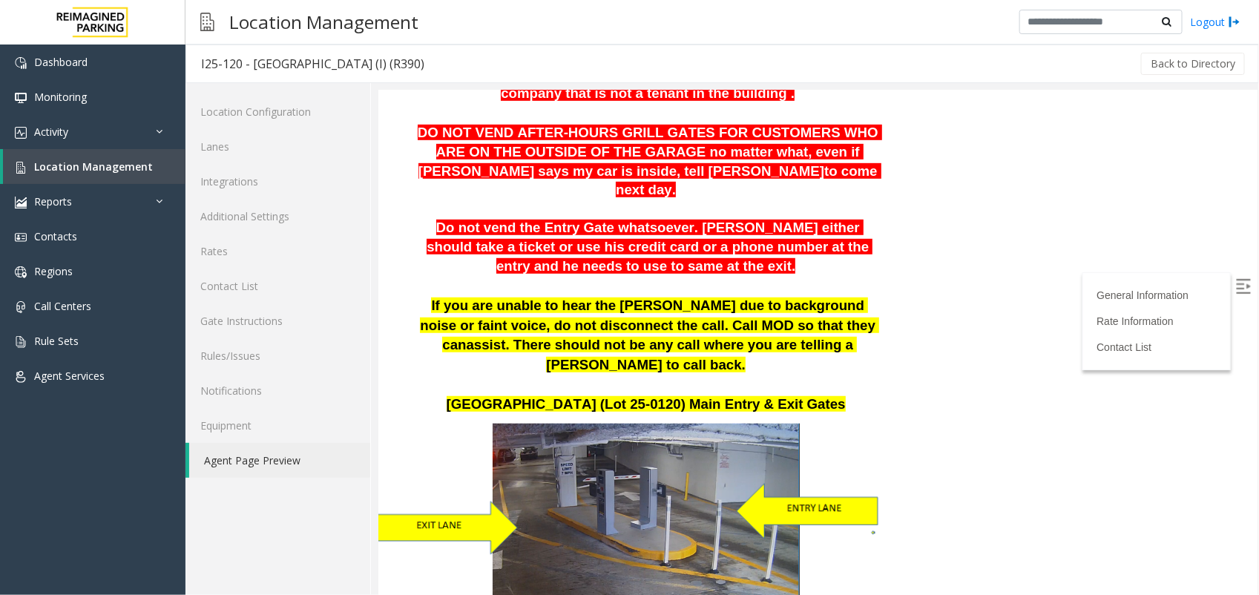
drag, startPoint x: 665, startPoint y: 234, endPoint x: 691, endPoint y: 258, distance: 35.2
click at [691, 258] on p "Do not vend the Entry Gate whatsoever. Parker either should take a ticket or us…" at bounding box center [647, 246] width 464 height 57
